Goal: Task Accomplishment & Management: Manage account settings

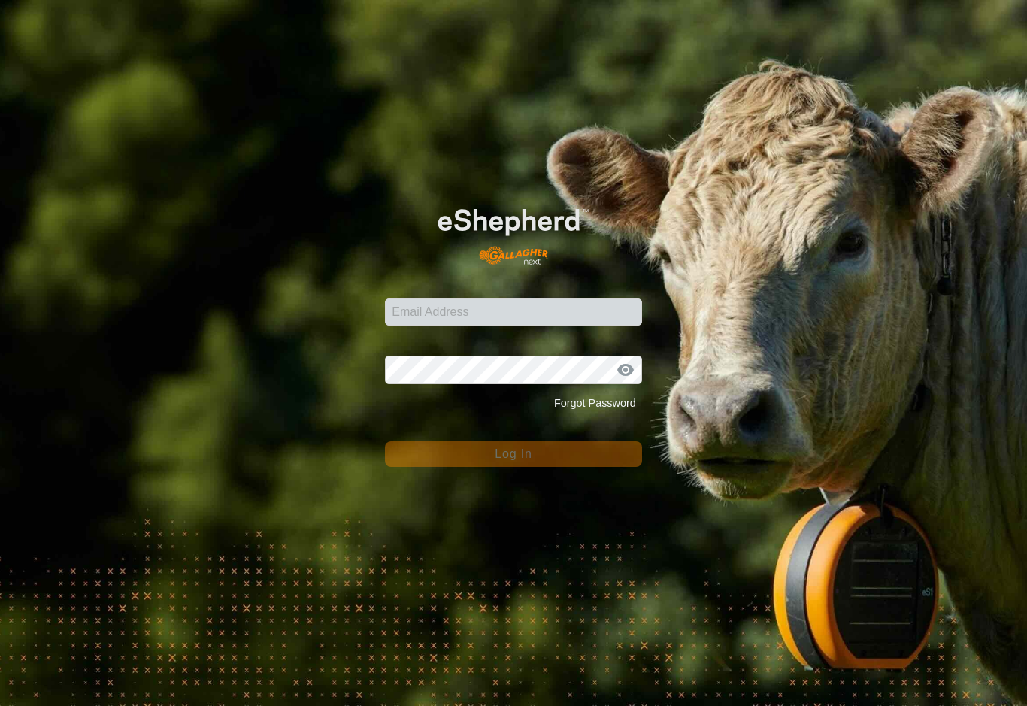
click at [594, 338] on div "Password Forgot Password" at bounding box center [513, 378] width 257 height 80
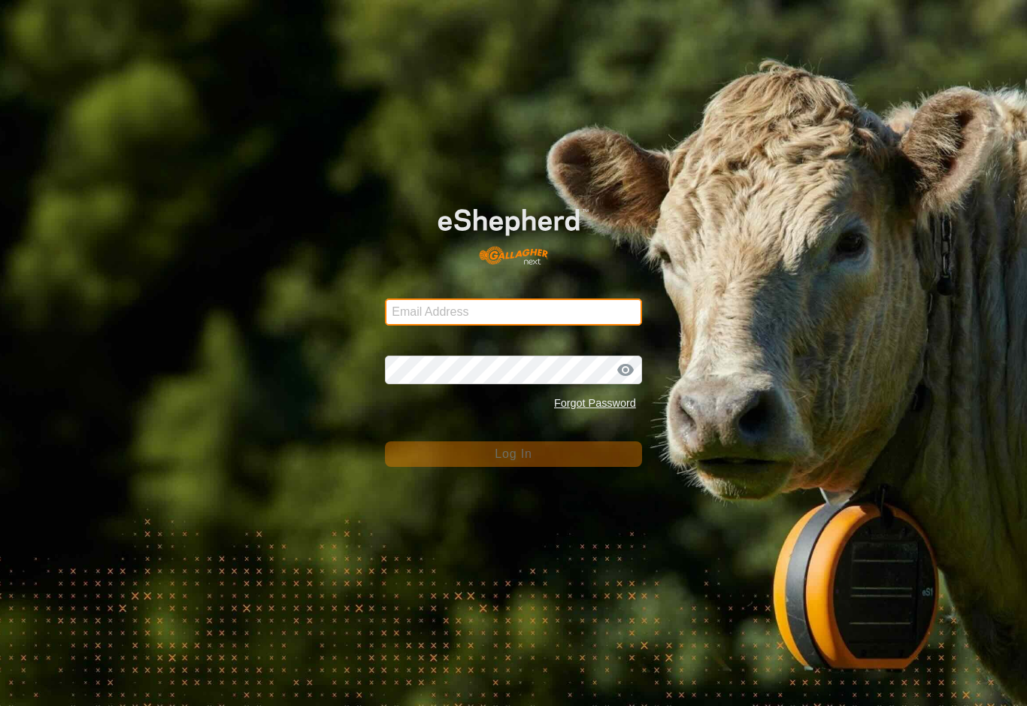
click at [595, 311] on input "Email Address" at bounding box center [513, 311] width 257 height 27
type input "[EMAIL_ADDRESS][DOMAIN_NAME]"
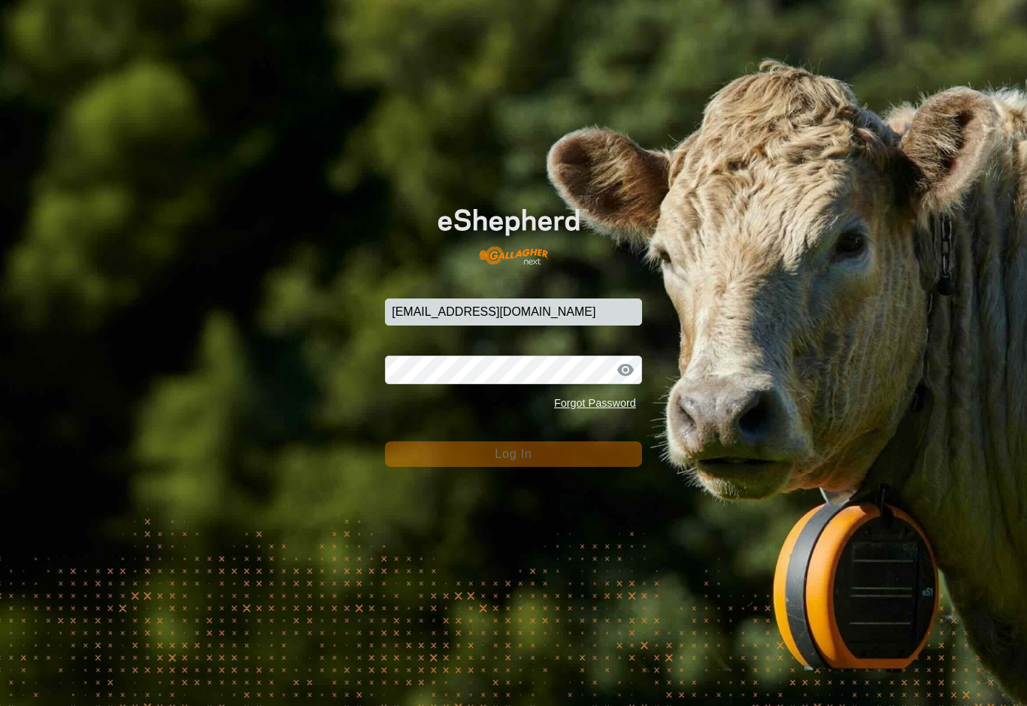
click at [513, 454] on button "Log In" at bounding box center [513, 454] width 257 height 26
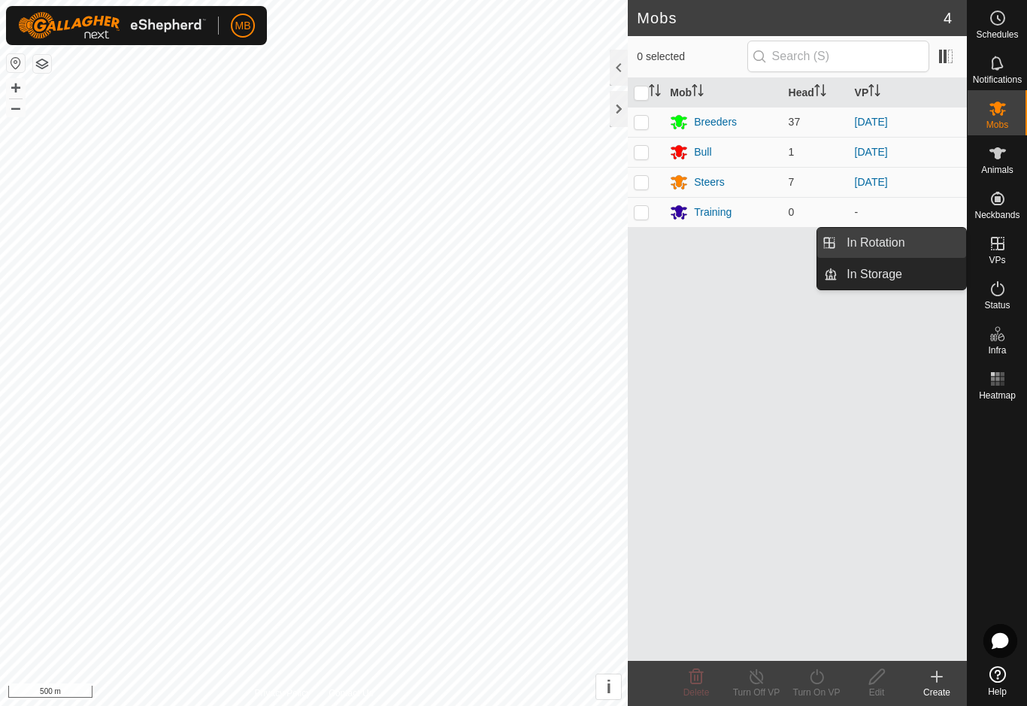
click at [929, 243] on link "In Rotation" at bounding box center [901, 243] width 129 height 30
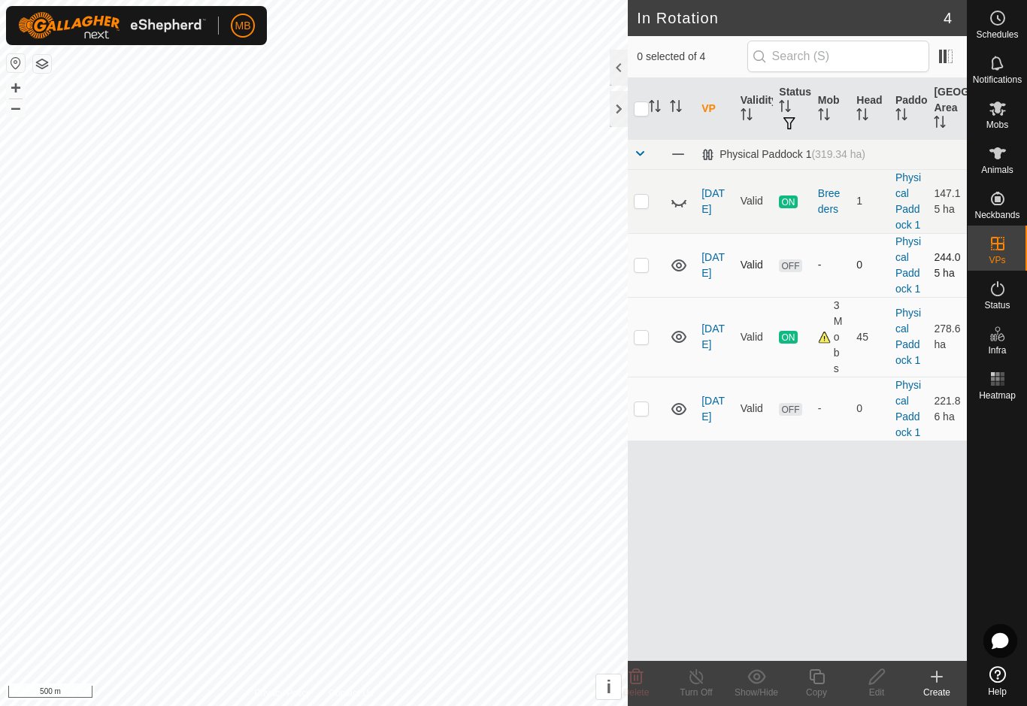
click at [643, 270] on p-checkbox at bounding box center [641, 265] width 15 height 12
checkbox input "true"
click at [649, 411] on p-checkbox at bounding box center [641, 408] width 15 height 12
checkbox input "true"
click at [642, 671] on icon at bounding box center [636, 676] width 14 height 15
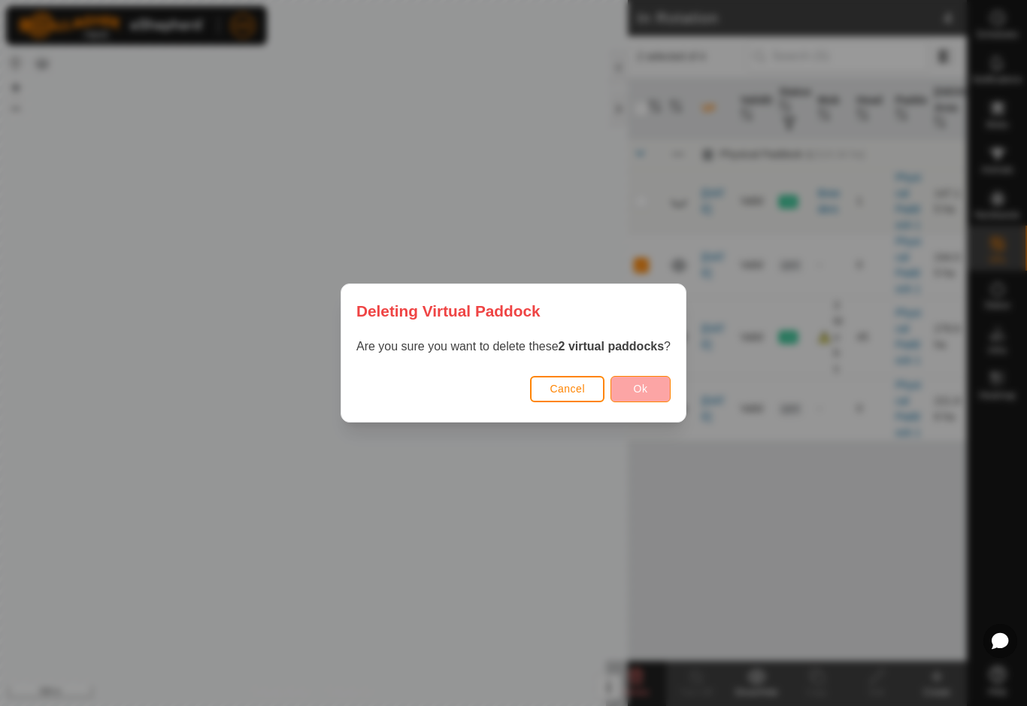
click at [652, 387] on button "Ok" at bounding box center [640, 389] width 60 height 26
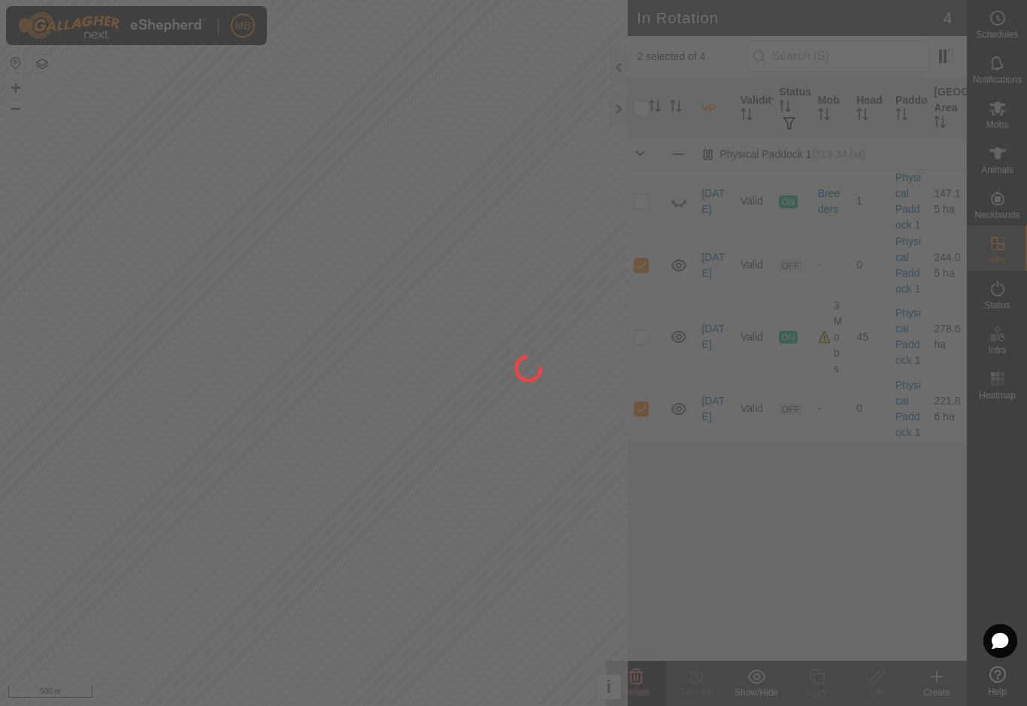
checkbox input "false"
